Goal: Task Accomplishment & Management: Complete application form

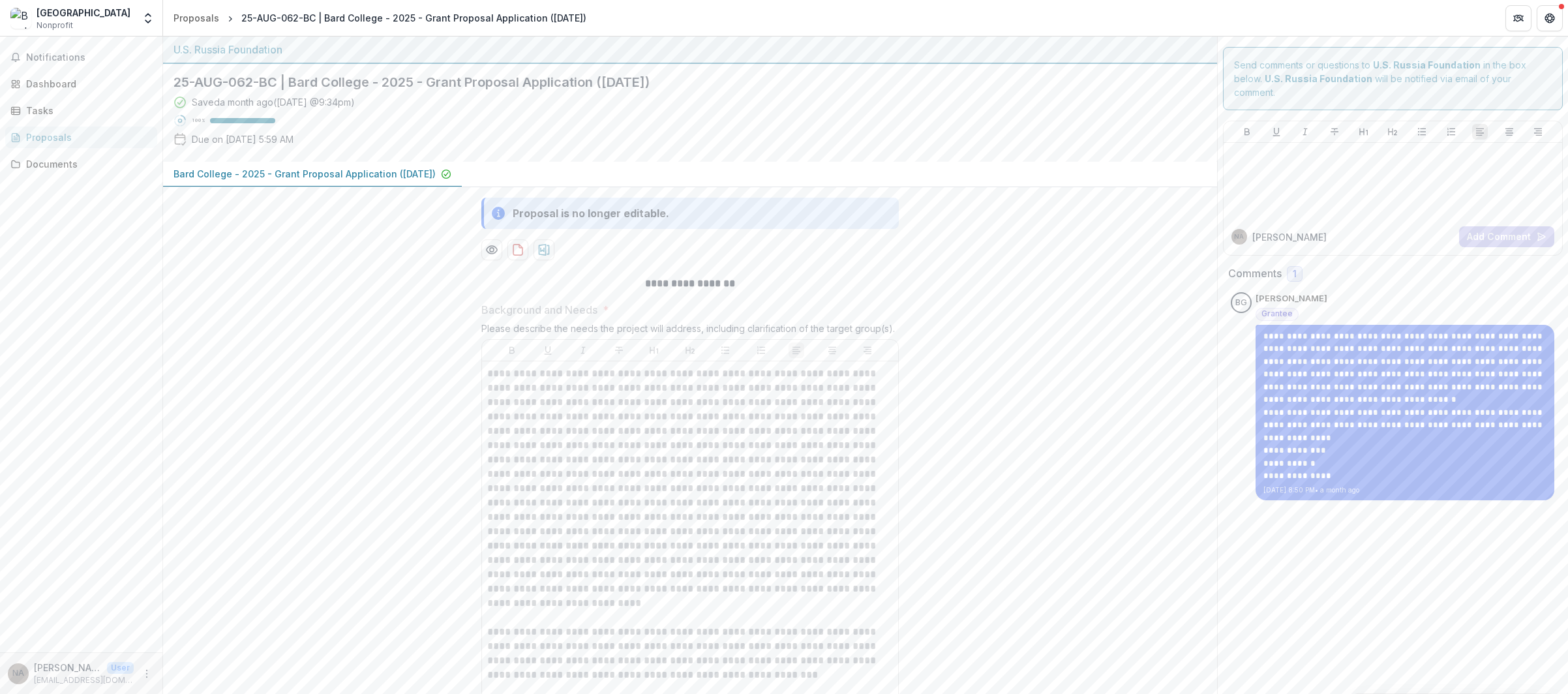
scroll to position [262, 0]
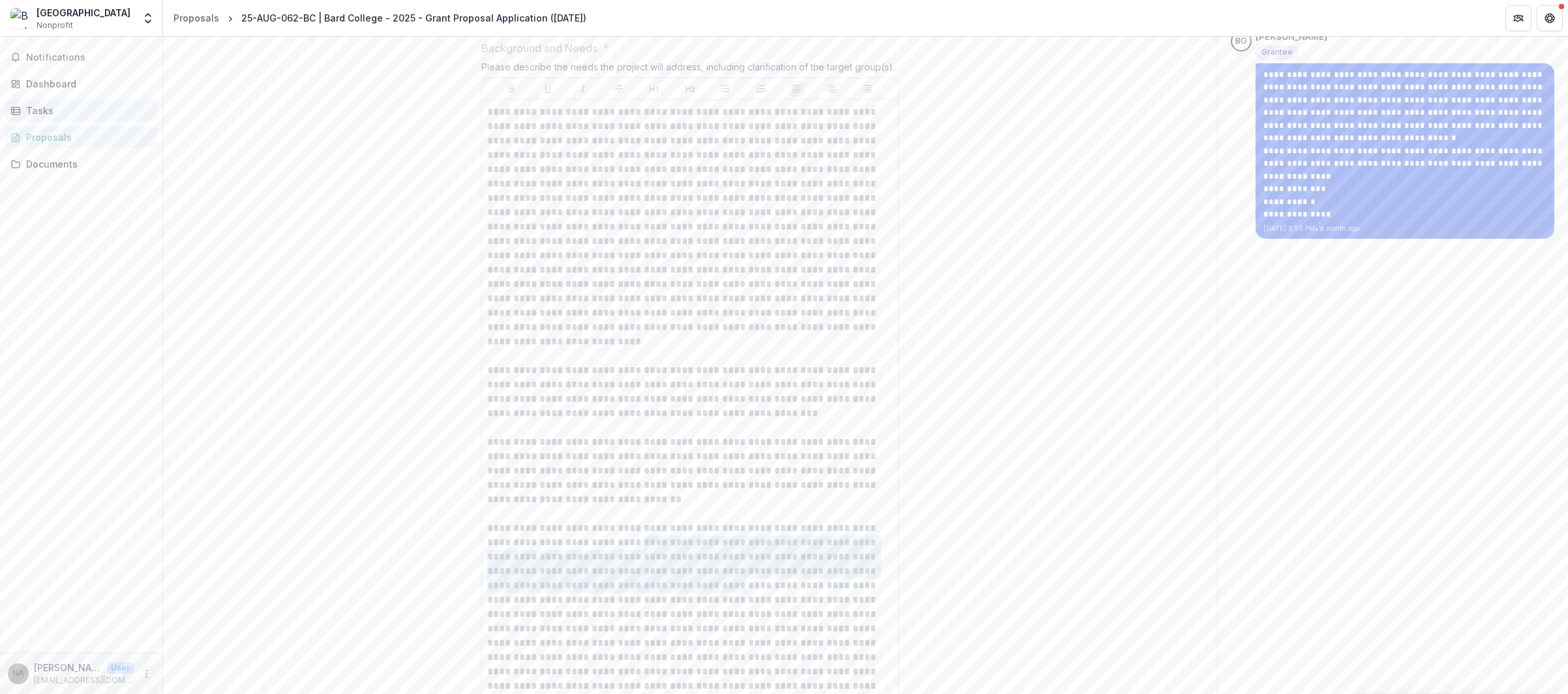
click at [47, 110] on div "Tasks" at bounding box center [86, 110] width 120 height 14
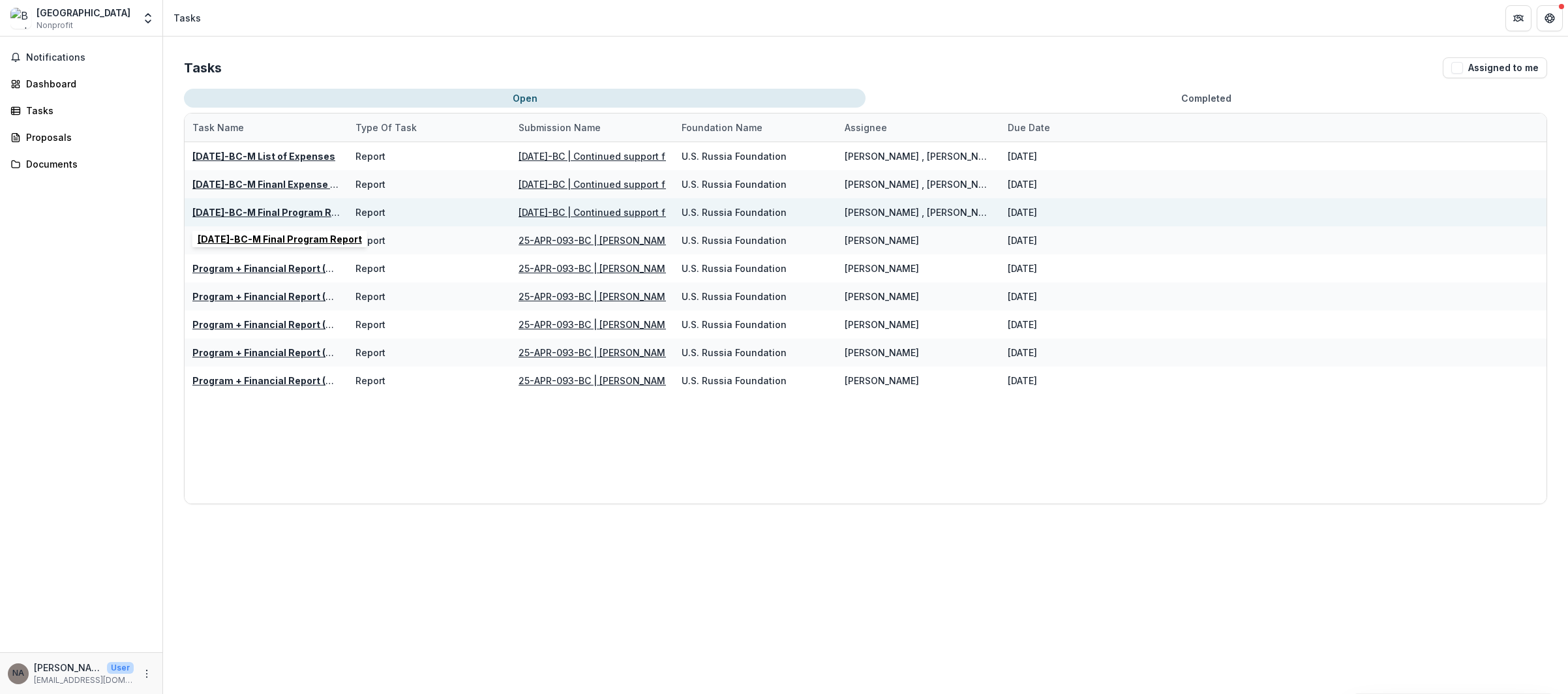
click at [259, 214] on u "[DATE]-BC-M Final Program Report" at bounding box center [274, 213] width 164 height 11
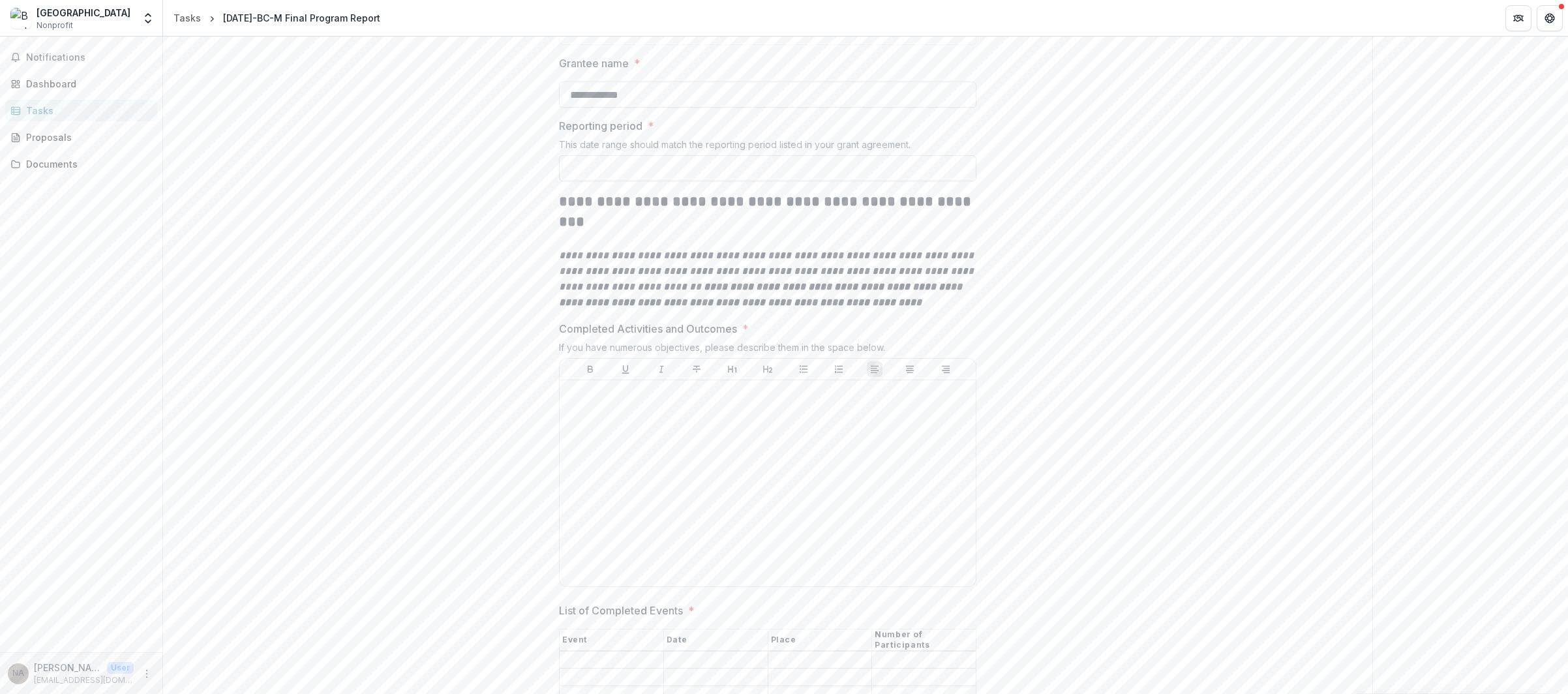
scroll to position [522, 0]
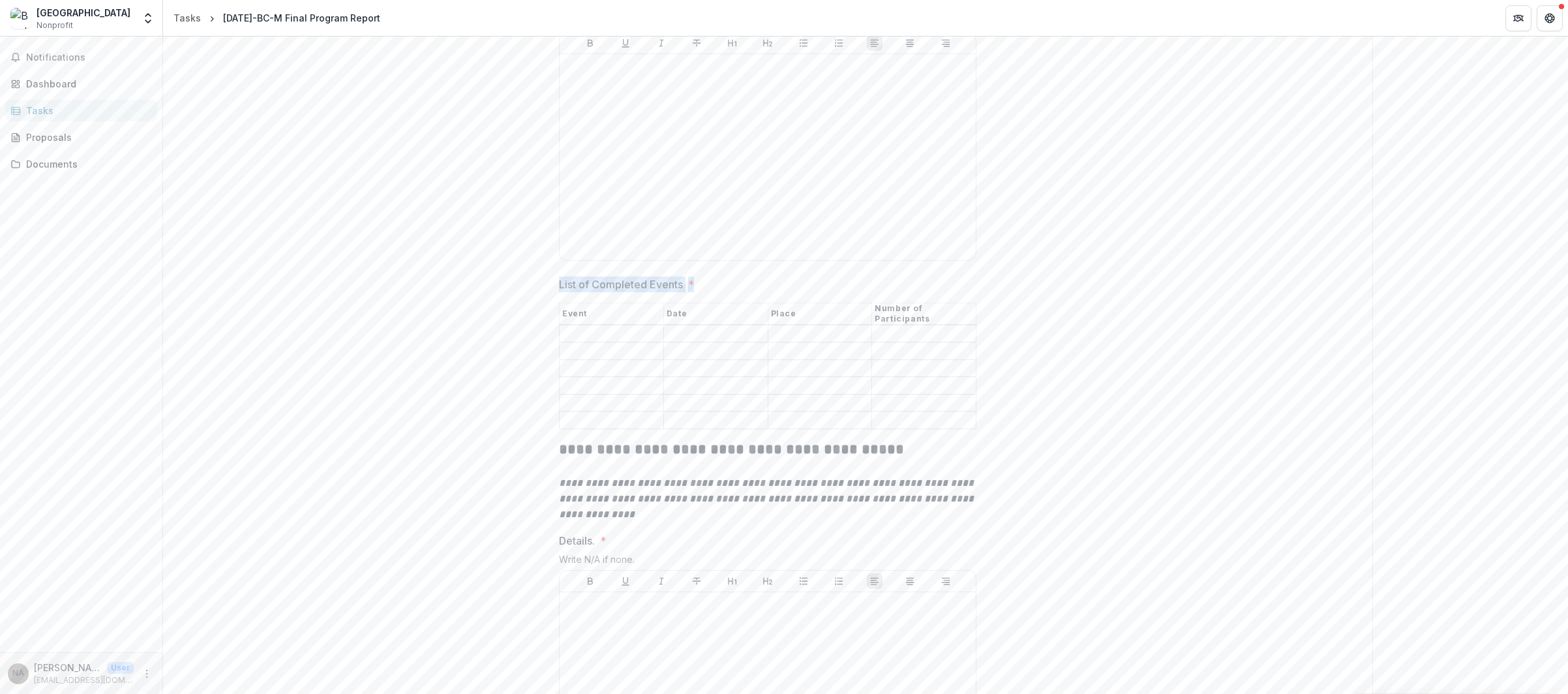
drag, startPoint x: 549, startPoint y: 258, endPoint x: 744, endPoint y: 259, distance: 195.0
click at [744, 259] on div "**********" at bounding box center [768, 650] width 438 height 2075
copy label "List of Completed Events *"
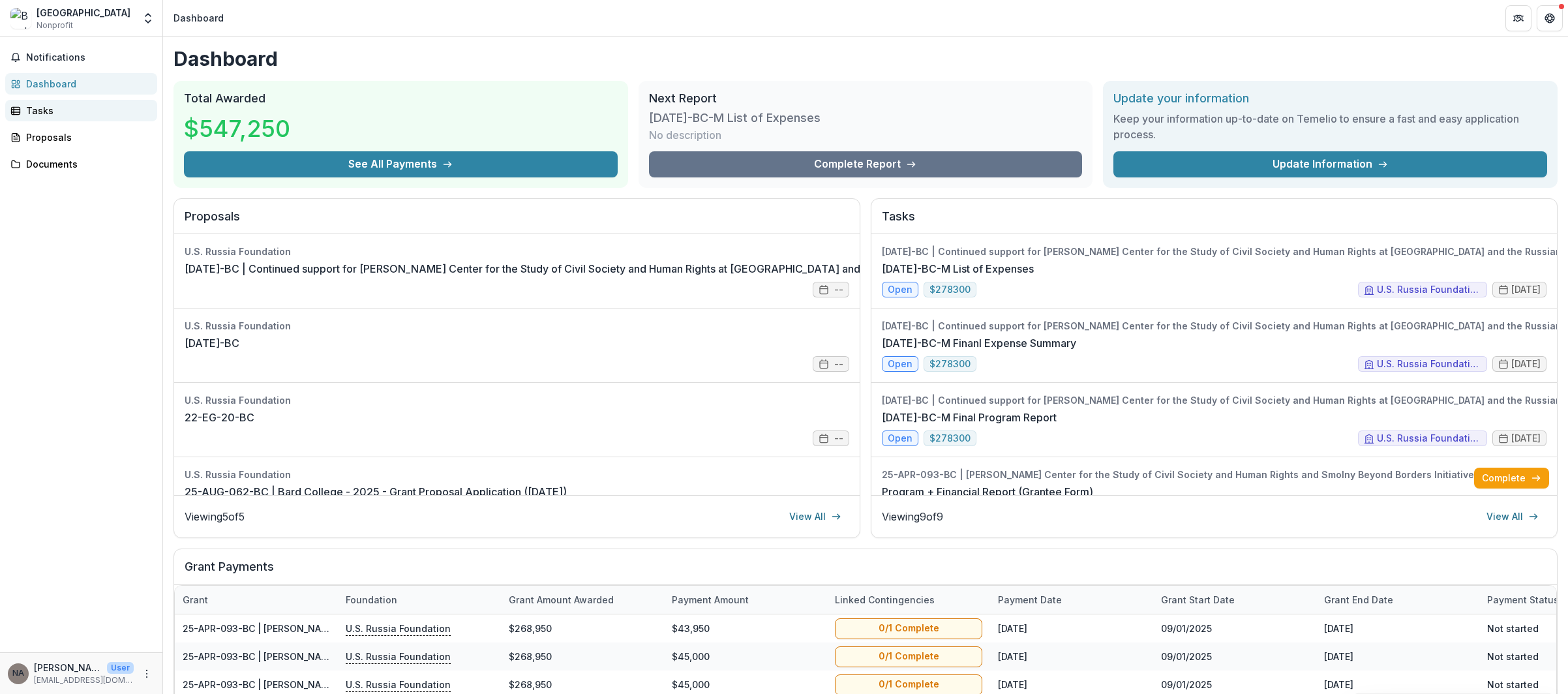
click at [63, 109] on div "Tasks" at bounding box center [86, 110] width 120 height 14
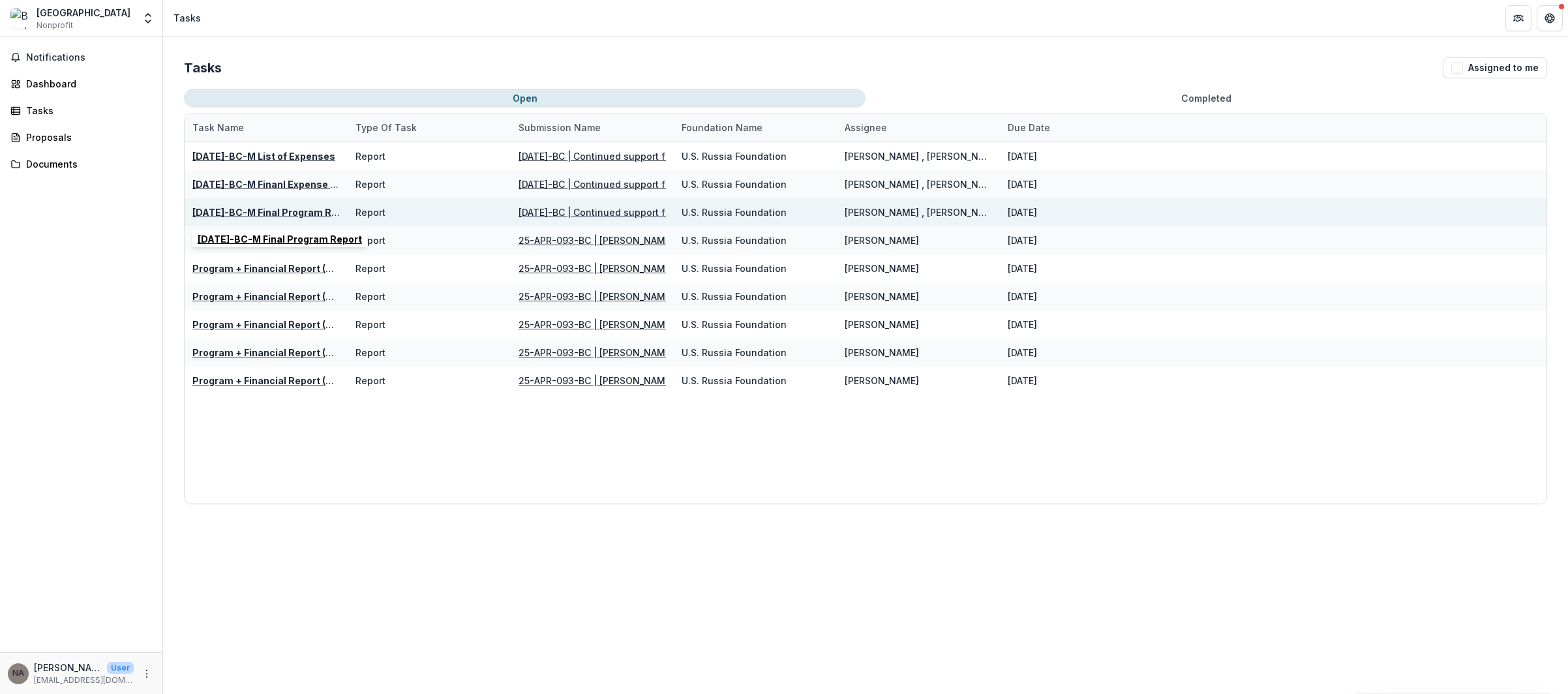
click at [272, 212] on u "[DATE]-BC-M Final Program Report" at bounding box center [274, 213] width 164 height 11
